Goal: Information Seeking & Learning: Understand process/instructions

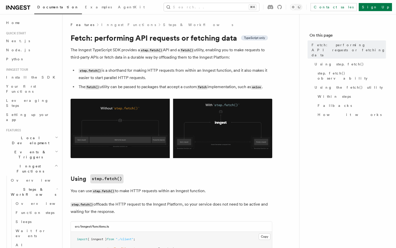
click at [100, 58] on p "The Inngest TypeScript SDK provides a step.fetch() API and a fetch() utility, e…" at bounding box center [172, 53] width 202 height 14
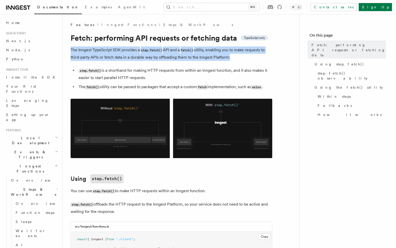
click at [100, 58] on p "The Inngest TypeScript SDK provides a step.fetch() API and a fetch() utility, e…" at bounding box center [172, 53] width 202 height 14
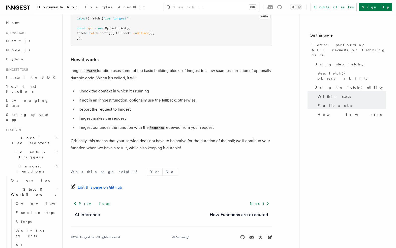
scroll to position [28, 0]
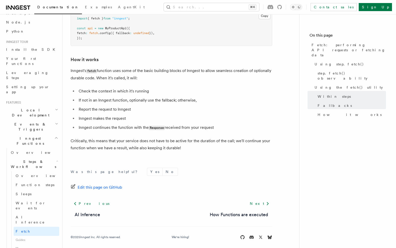
click at [150, 97] on li "If not in an Inngest function, optionally use the fallback; otherwise," at bounding box center [174, 100] width 195 height 7
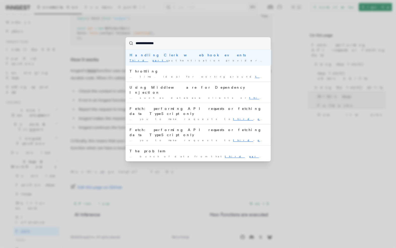
type input "**********"
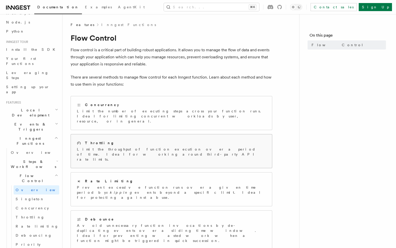
click at [154, 147] on p "Limit the throughput of function execution over a period of time. Ideal for wor…" at bounding box center [171, 154] width 189 height 15
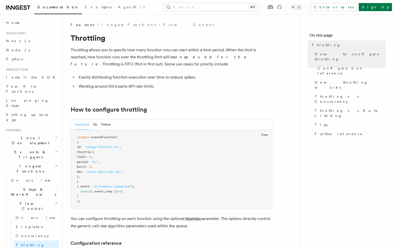
click at [104, 87] on li "Working around third-party API rate limits." at bounding box center [174, 86] width 195 height 7
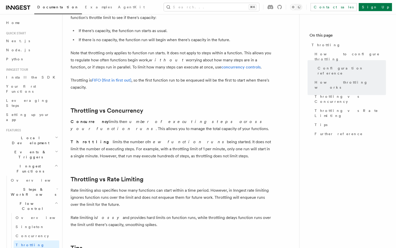
scroll to position [392, 0]
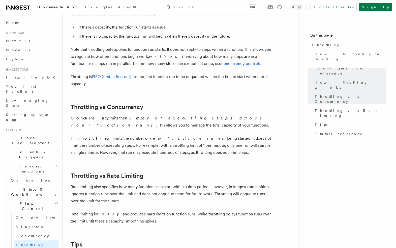
click at [108, 147] on p "Throttling limits the number of new function runs being started. It does not li…" at bounding box center [172, 145] width 202 height 21
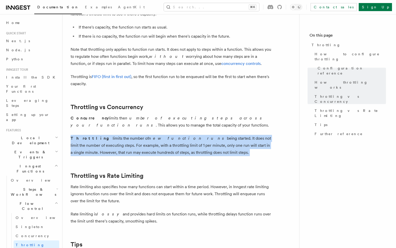
click at [108, 147] on p "Throttling limits the number of new function runs being started. It does not li…" at bounding box center [172, 145] width 202 height 21
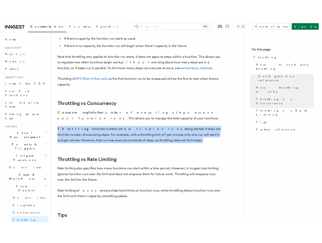
scroll to position [396, 0]
